Goal: Task Accomplishment & Management: Manage account settings

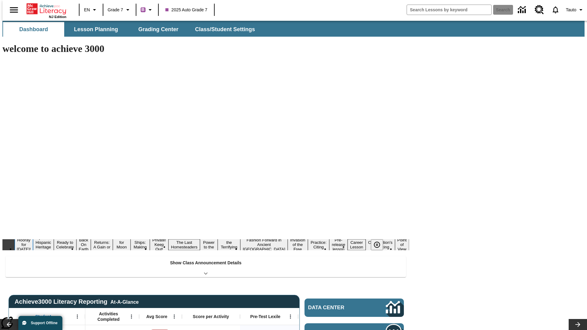
click at [33, 237] on button "Hooray for [DATE]!" at bounding box center [24, 244] width 18 height 15
click at [379, 241] on icon "Pause" at bounding box center [376, 244] width 7 height 7
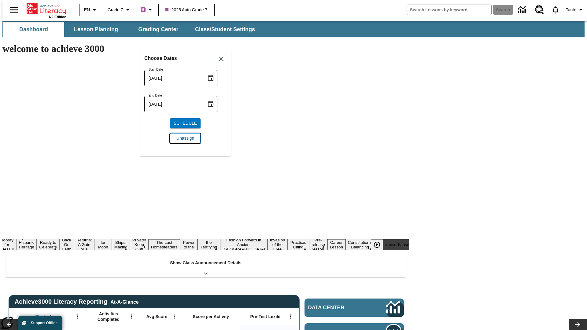
click at [185, 138] on span "Unassign" at bounding box center [185, 138] width 18 height 6
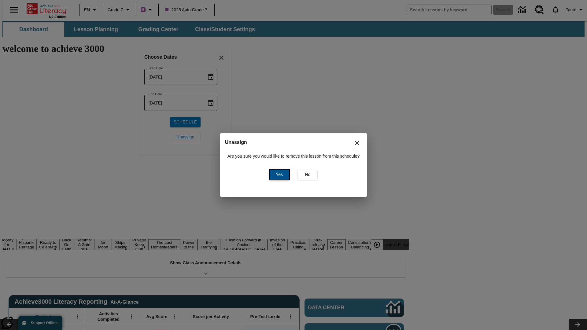
click at [278, 175] on span "Yes" at bounding box center [279, 174] width 7 height 6
